Goal: Task Accomplishment & Management: Use online tool/utility

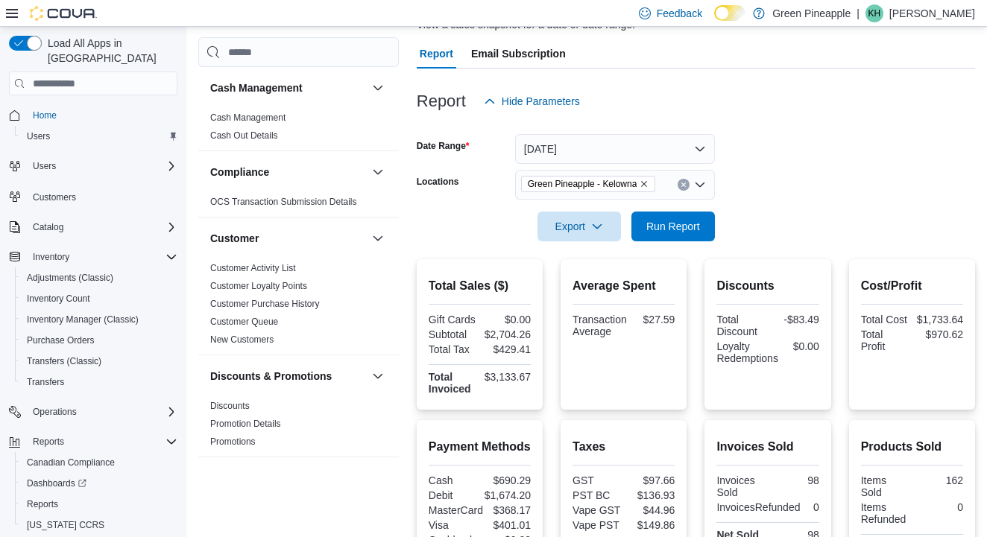
scroll to position [771, 0]
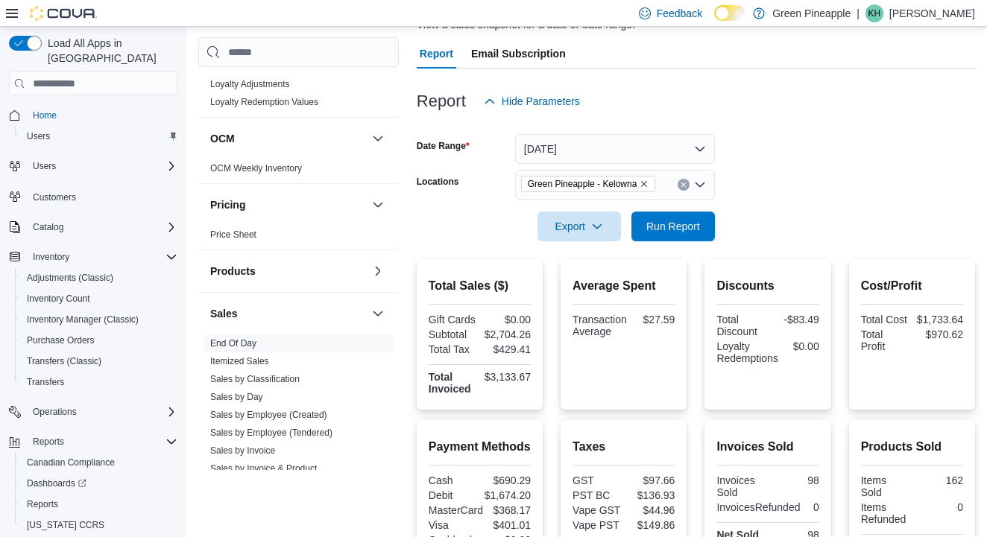
click at [700, 146] on button "[DATE]" at bounding box center [615, 149] width 200 height 30
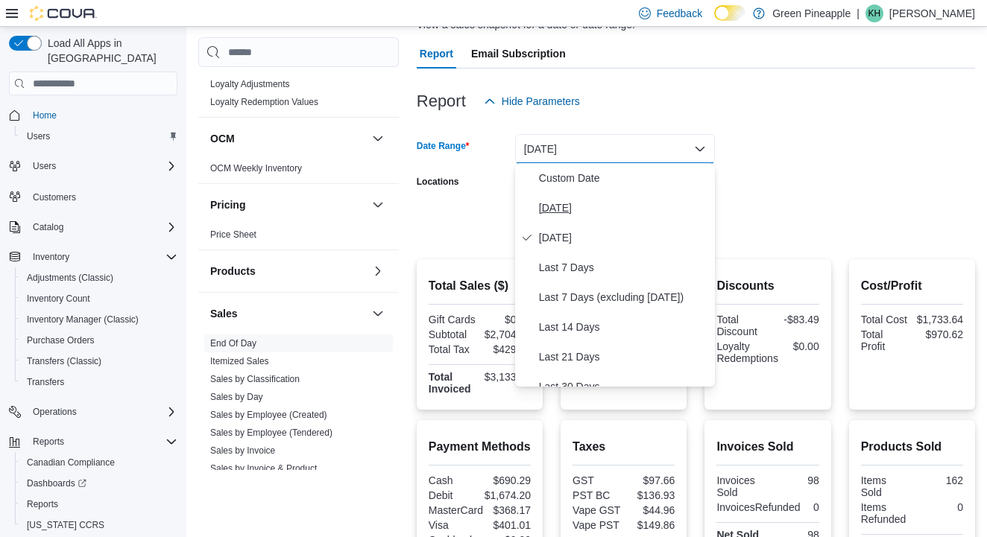
click at [593, 211] on span "[DATE]" at bounding box center [624, 208] width 170 height 18
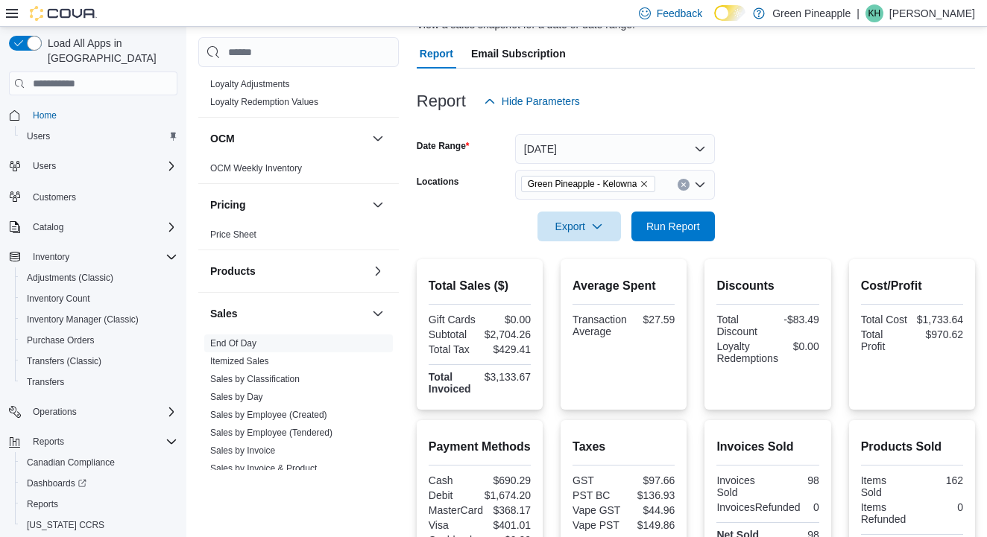
click at [648, 183] on icon "Remove Green Pineapple - Kelowna from selection in this group" at bounding box center [643, 184] width 9 height 9
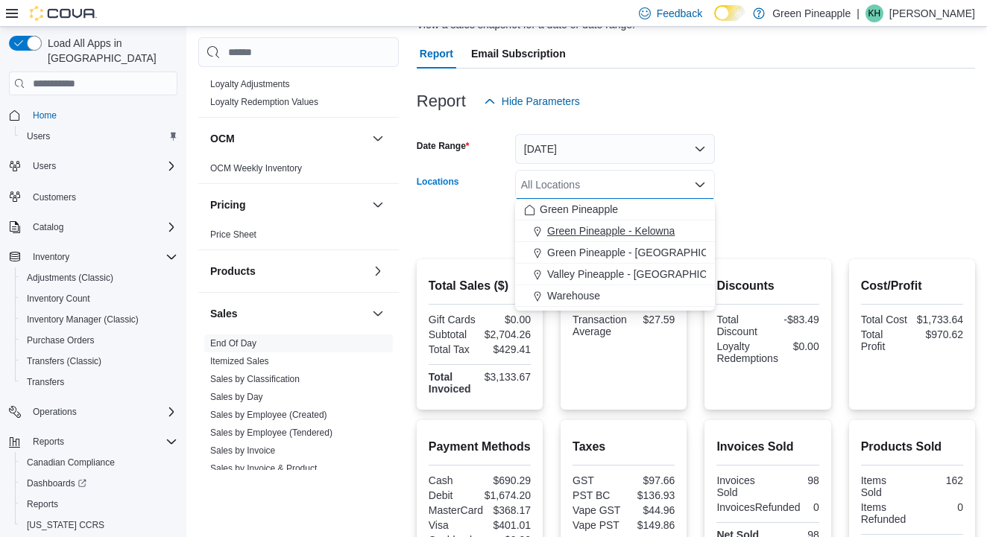
click at [650, 234] on span "Green Pineapple - Kelowna" at bounding box center [610, 231] width 127 height 15
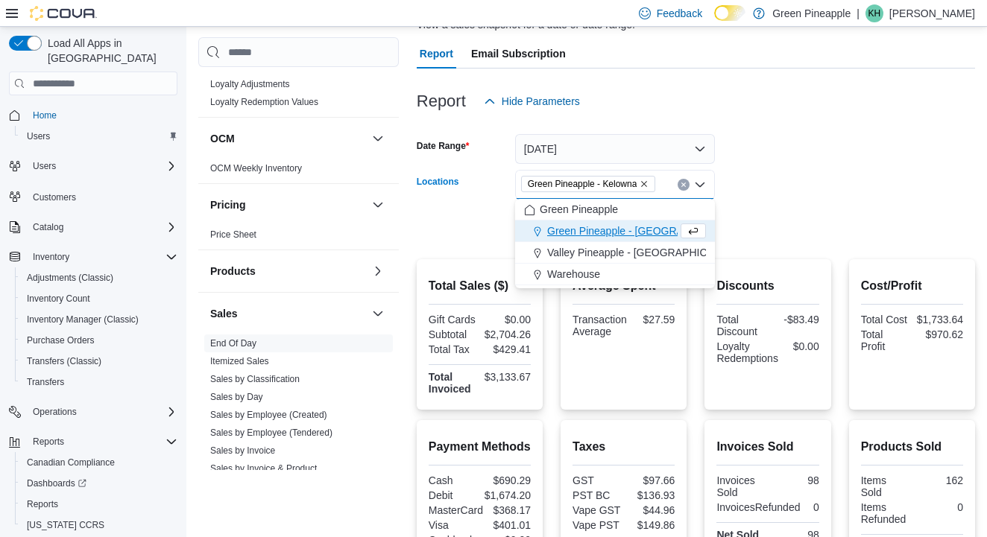
drag, startPoint x: 782, startPoint y: 169, endPoint x: 753, endPoint y: 195, distance: 38.0
click at [783, 169] on form "Date Range [DATE] Locations Green [GEOGRAPHIC_DATA] - [GEOGRAPHIC_DATA] Combo b…" at bounding box center [696, 178] width 558 height 125
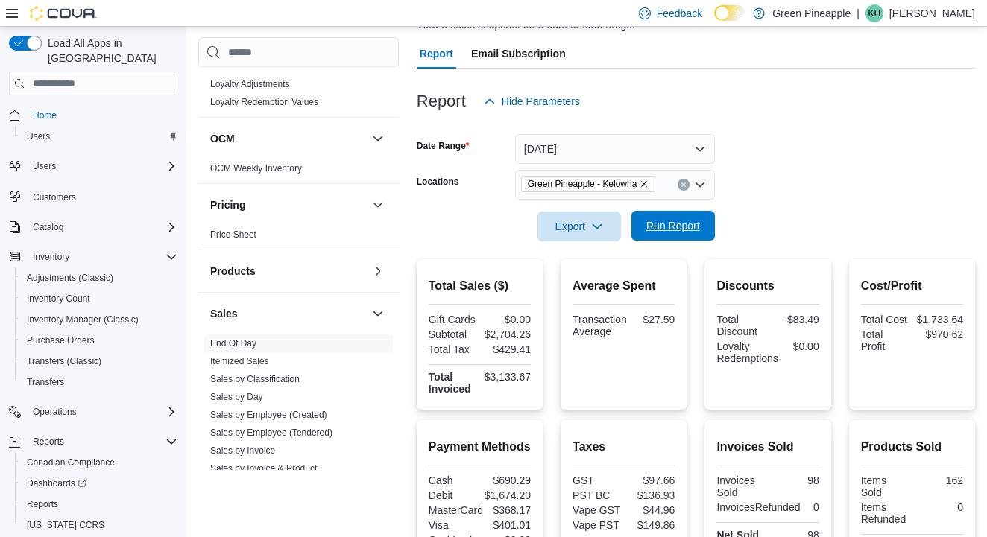
click at [674, 226] on span "Run Report" at bounding box center [673, 225] width 54 height 15
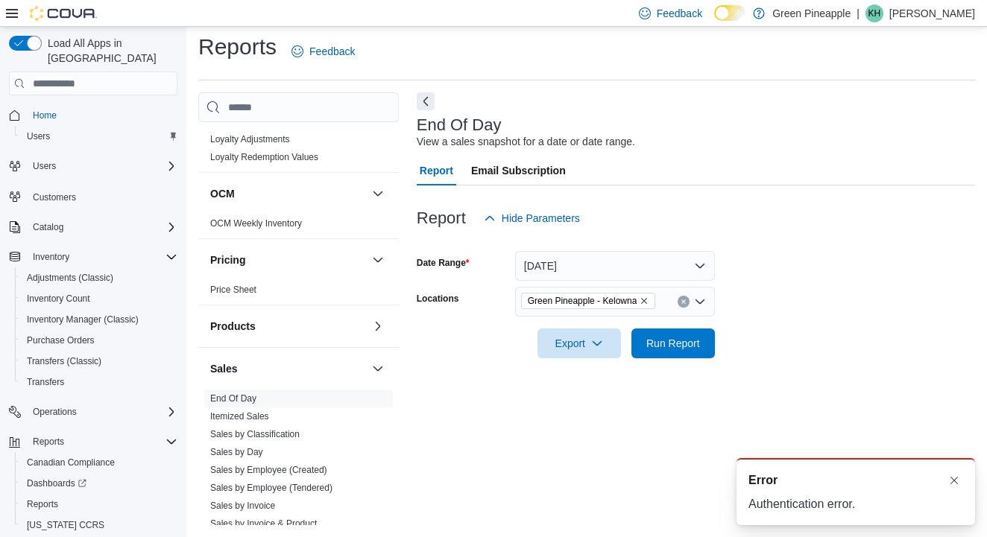
scroll to position [6, 0]
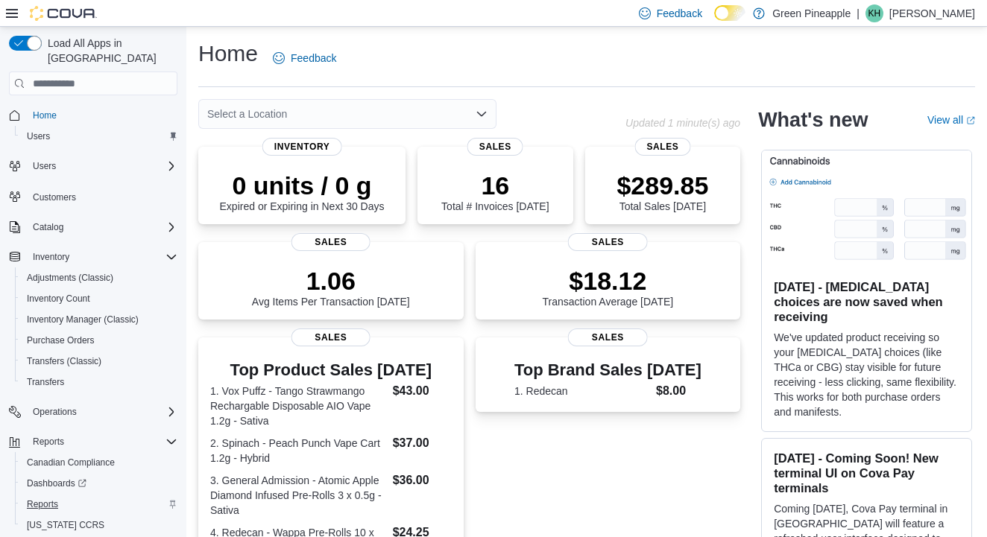
click at [54, 499] on span "Reports" at bounding box center [42, 505] width 31 height 12
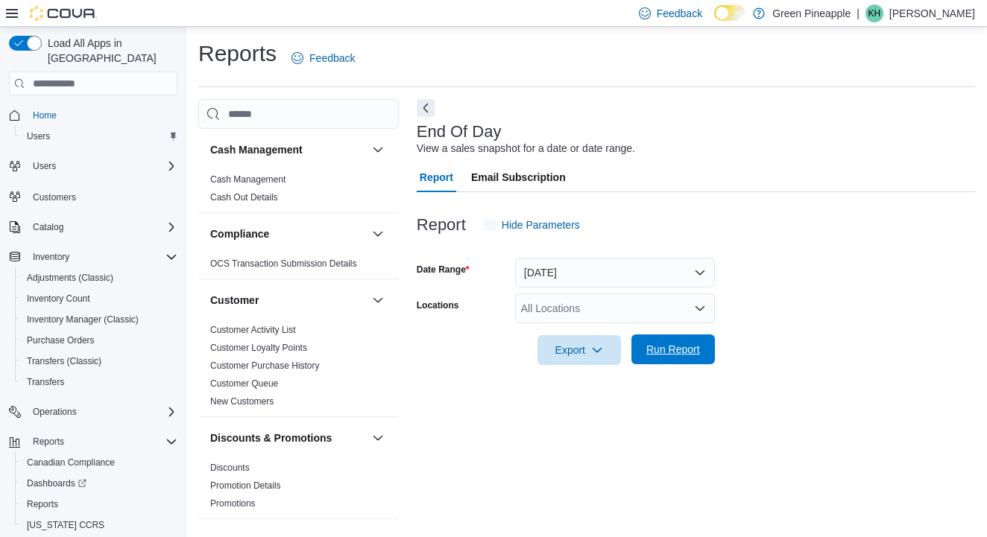
scroll to position [6, 0]
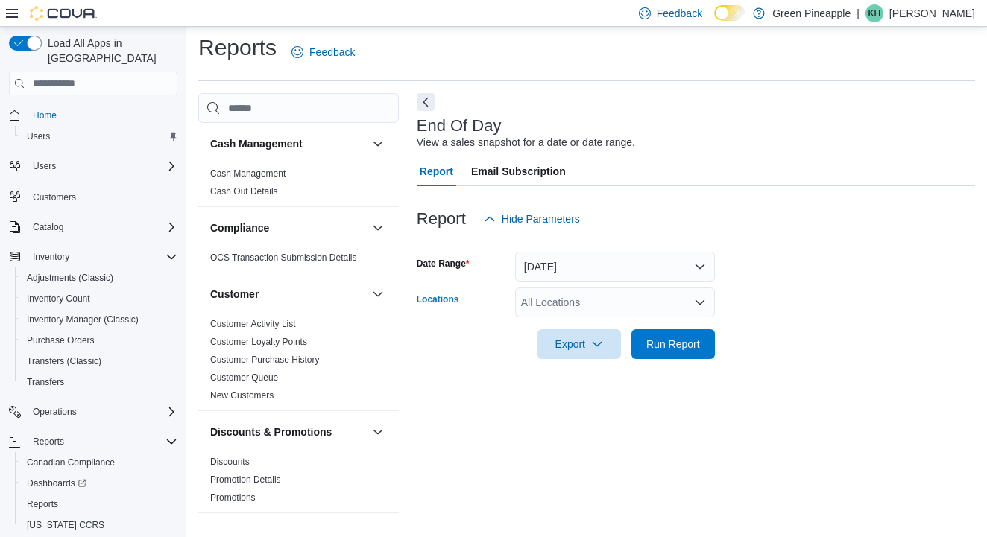
click at [657, 305] on div "All Locations" at bounding box center [615, 303] width 200 height 30
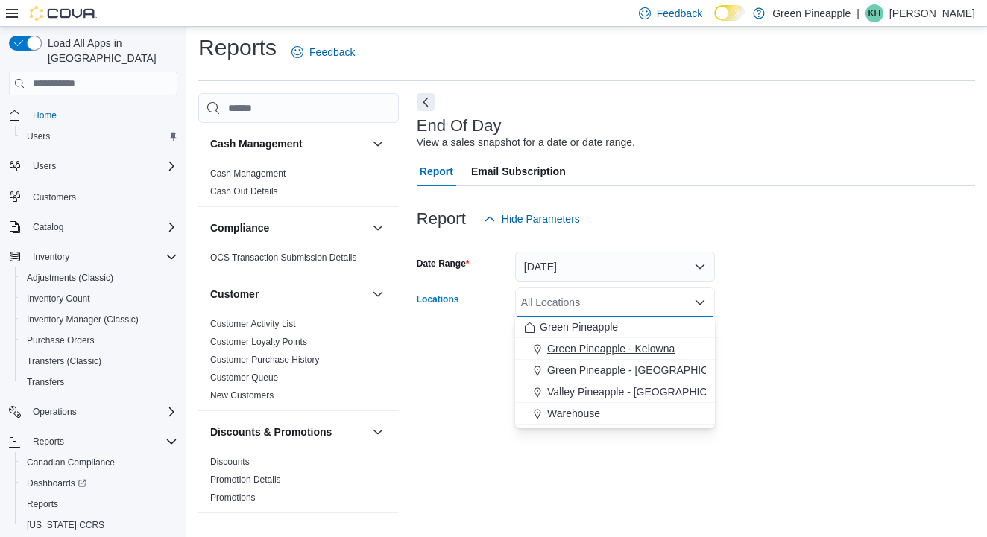
click at [678, 351] on div "Green Pineapple - Kelowna" at bounding box center [615, 348] width 182 height 15
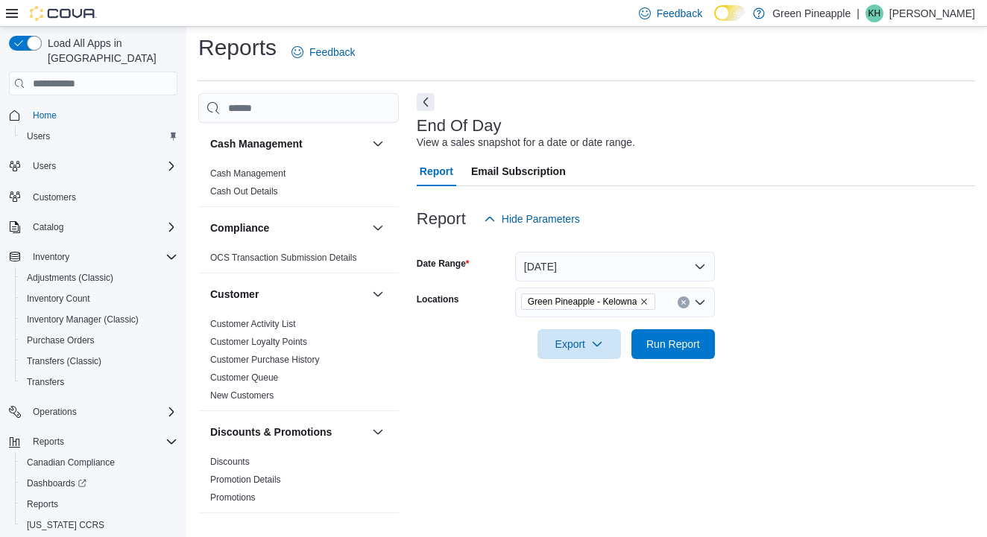
click at [815, 329] on form "Date Range Today Locations Green Pineapple - Kelowna Export Run Report" at bounding box center [696, 296] width 558 height 125
click at [693, 343] on span "Run Report" at bounding box center [673, 343] width 54 height 15
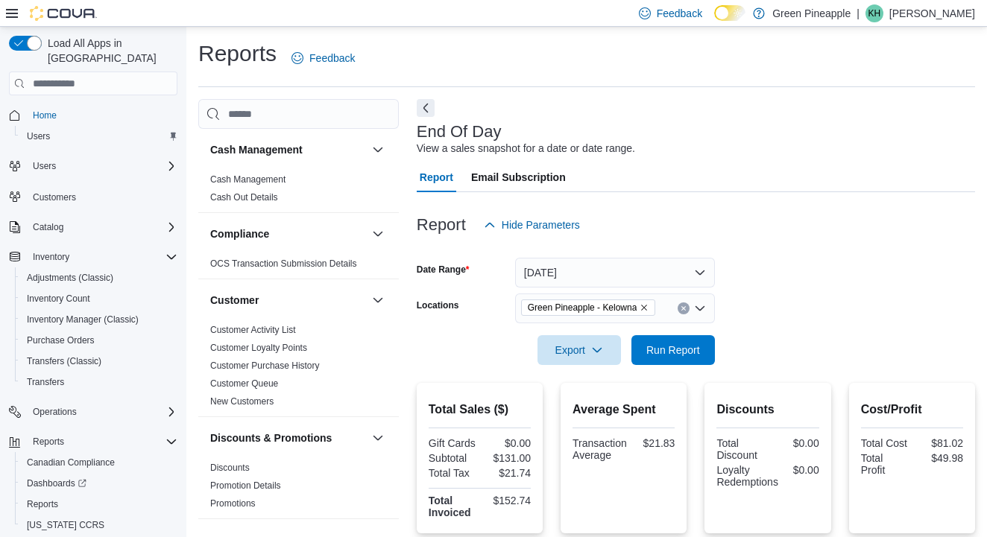
click at [648, 306] on icon "Remove Green Pineapple - Kelowna from selection in this group" at bounding box center [643, 307] width 9 height 9
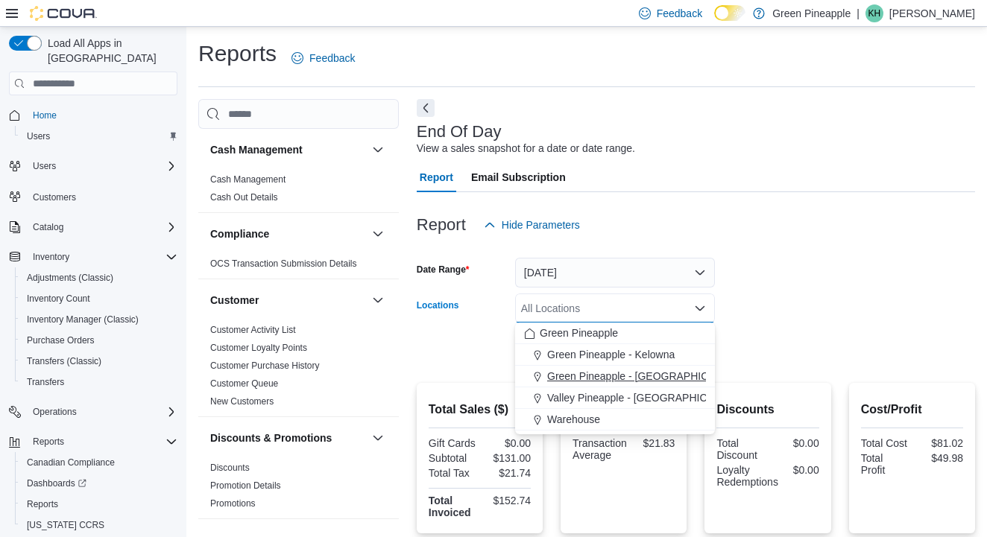
click at [652, 366] on button "Green Pineapple - [GEOGRAPHIC_DATA]" at bounding box center [615, 377] width 200 height 22
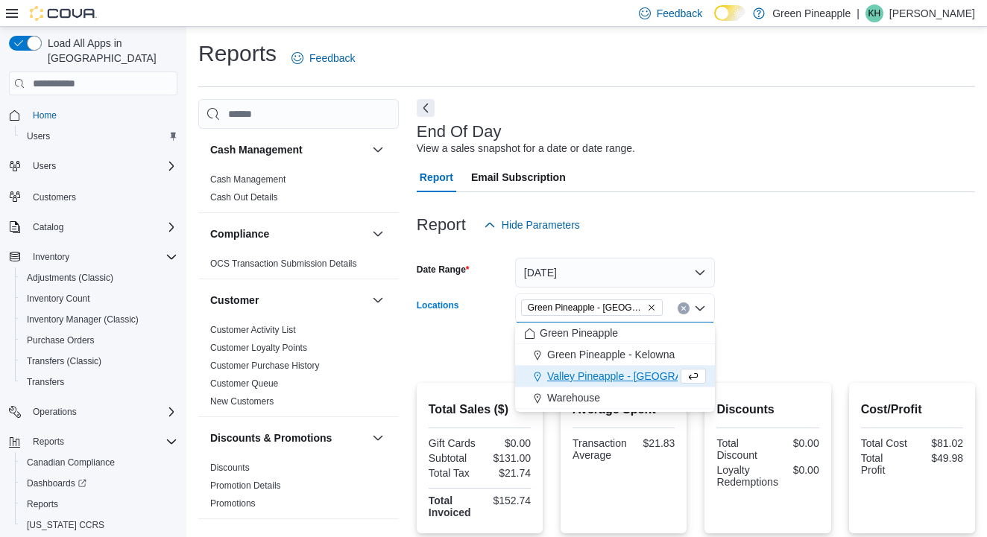
click at [796, 288] on form "Date Range Today Locations Green Pineapple - Warfield Combo box. Selected. Gree…" at bounding box center [696, 302] width 558 height 125
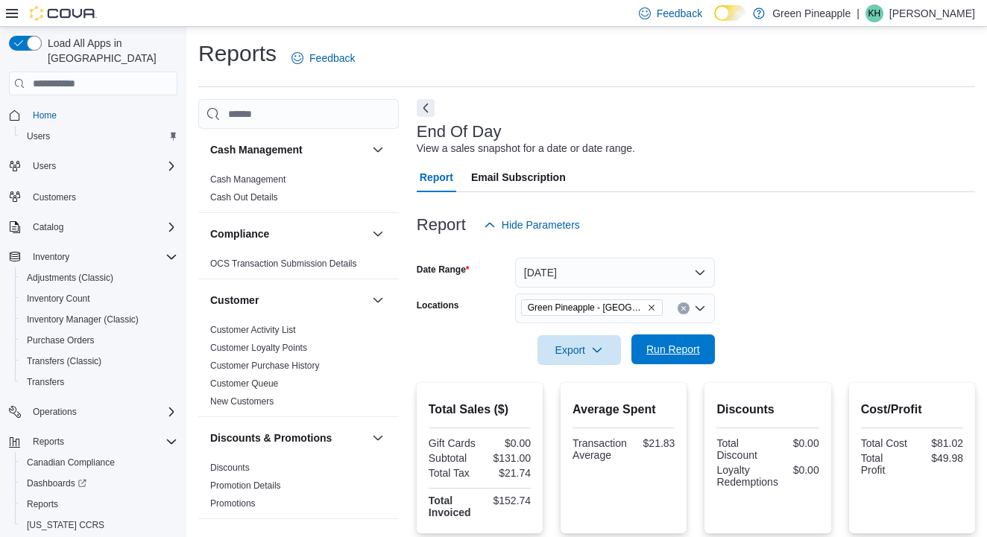
click at [674, 343] on span "Run Report" at bounding box center [673, 349] width 54 height 15
click at [652, 309] on icon "Remove Green Pineapple - Warfield from selection in this group" at bounding box center [651, 307] width 9 height 9
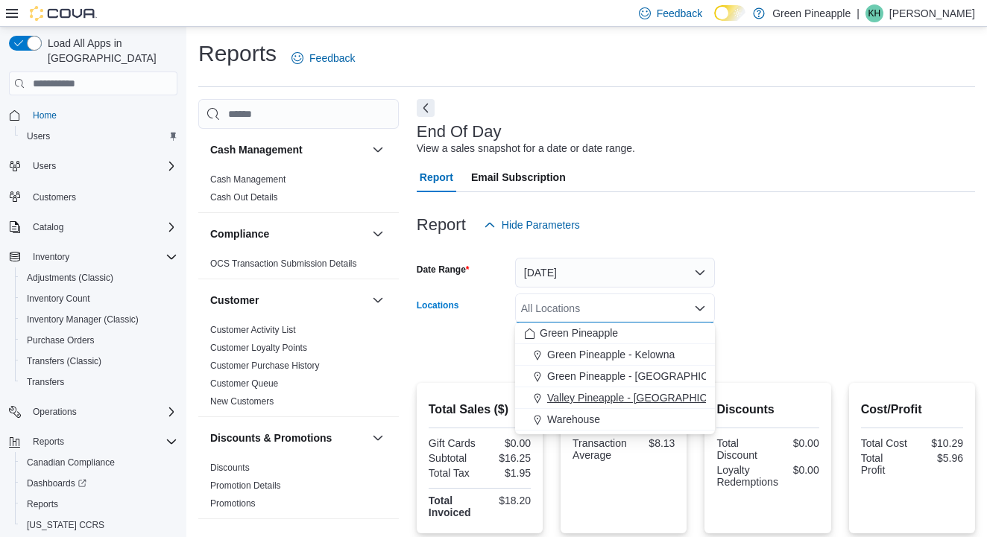
click at [666, 396] on span "Valley Pineapple - [GEOGRAPHIC_DATA]" at bounding box center [644, 398] width 195 height 15
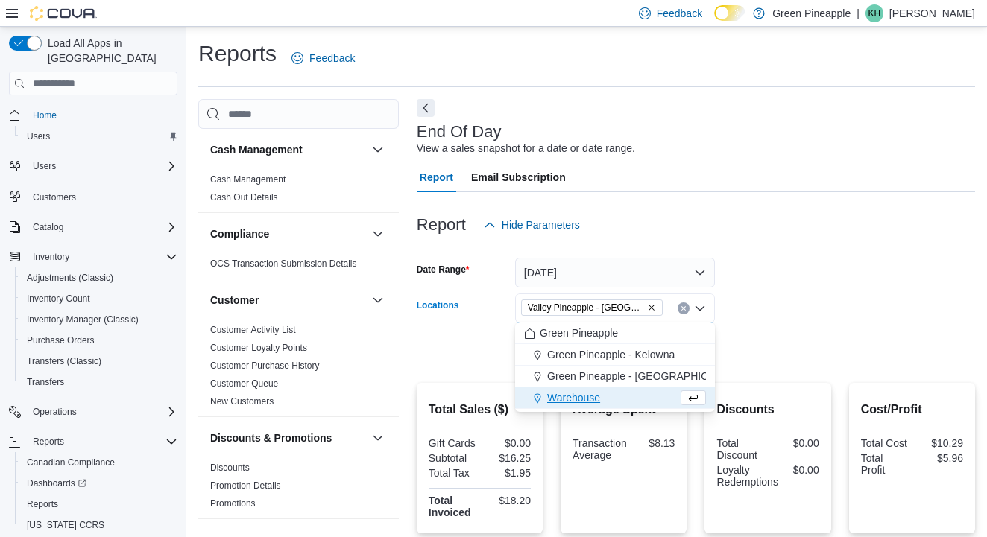
click at [729, 351] on form "Date Range Today Locations Valley Pineapple - Fruitvale Combo box. Selected. Va…" at bounding box center [696, 302] width 558 height 125
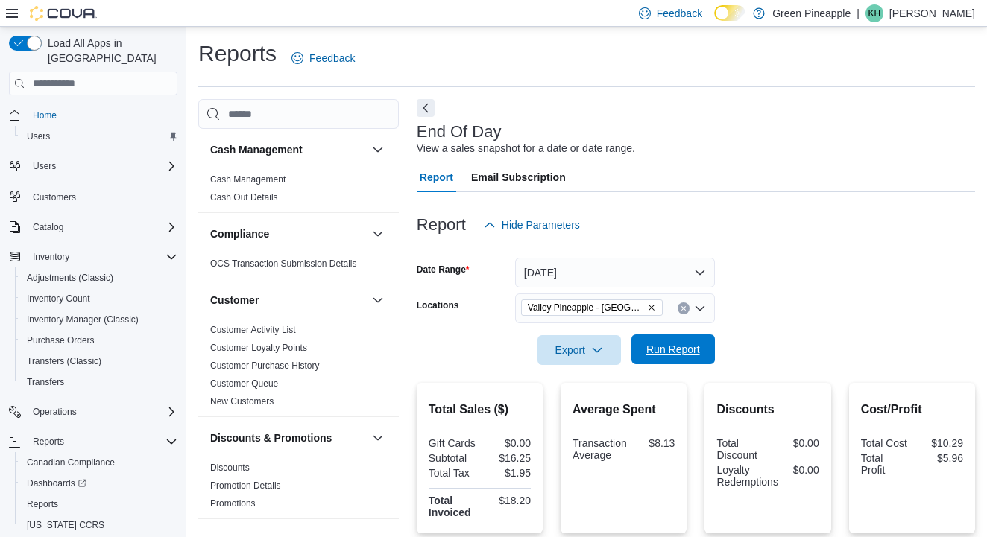
click at [679, 354] on span "Run Report" at bounding box center [673, 349] width 54 height 15
